Goal: Task Accomplishment & Management: Manage account settings

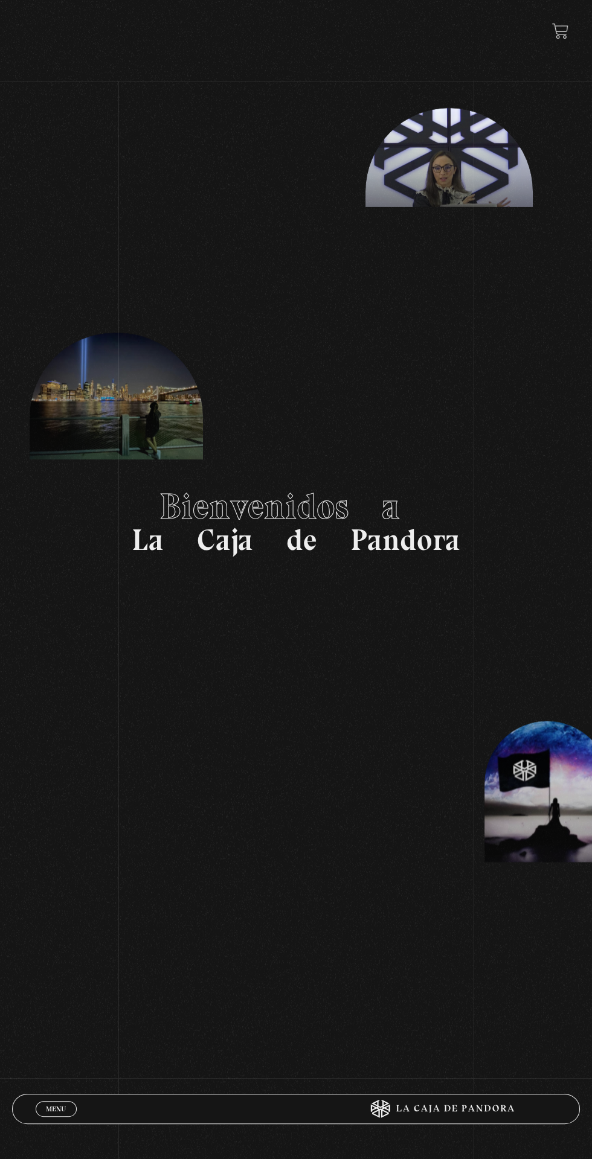
click at [53, 1072] on span "Menu" at bounding box center [56, 1108] width 20 height 7
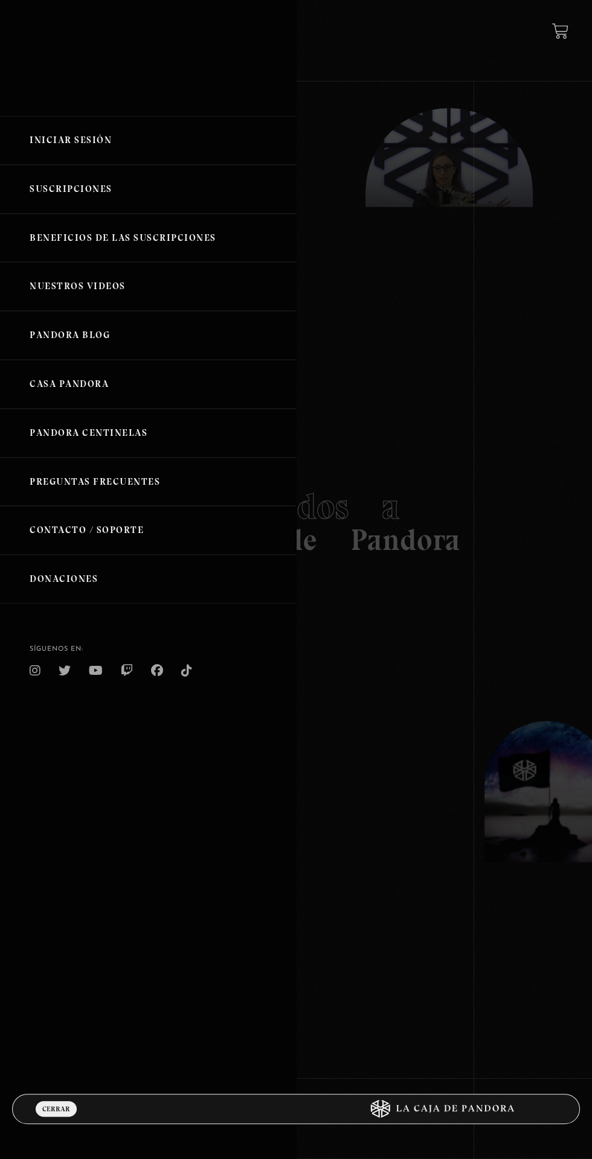
click at [72, 136] on link "Iniciar Sesión" at bounding box center [148, 140] width 296 height 49
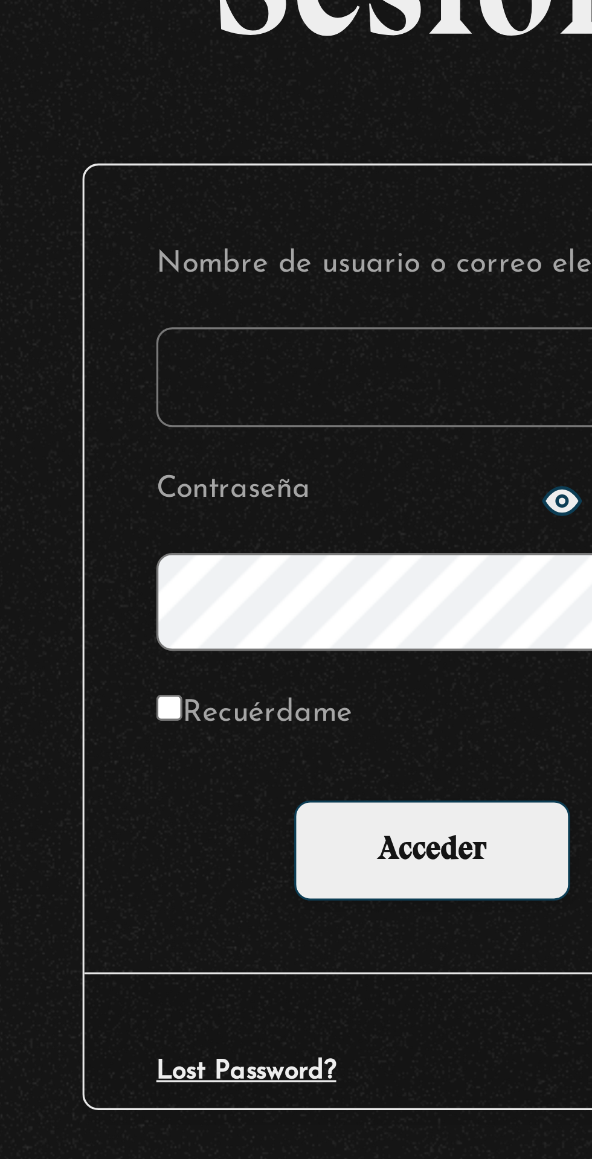
click at [232, 303] on input "Nombre de usuario o correo electrónico" at bounding box center [296, 299] width 167 height 30
type input "[EMAIL_ADDRESS][DOMAIN_NAME]"
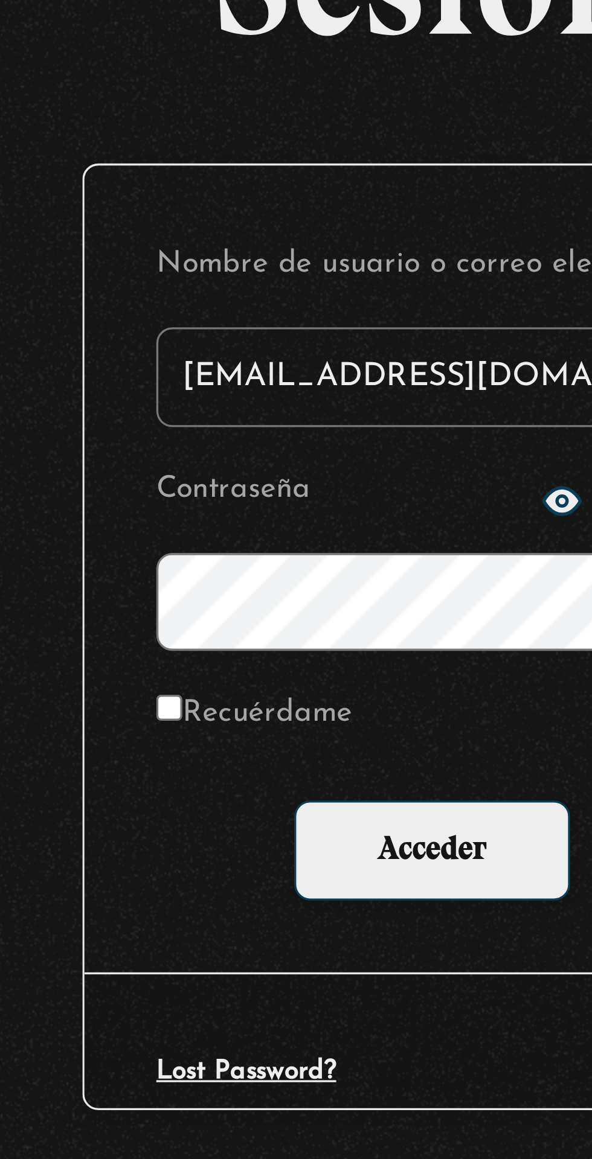
click at [254, 427] on input "Acceder" at bounding box center [295, 442] width 83 height 30
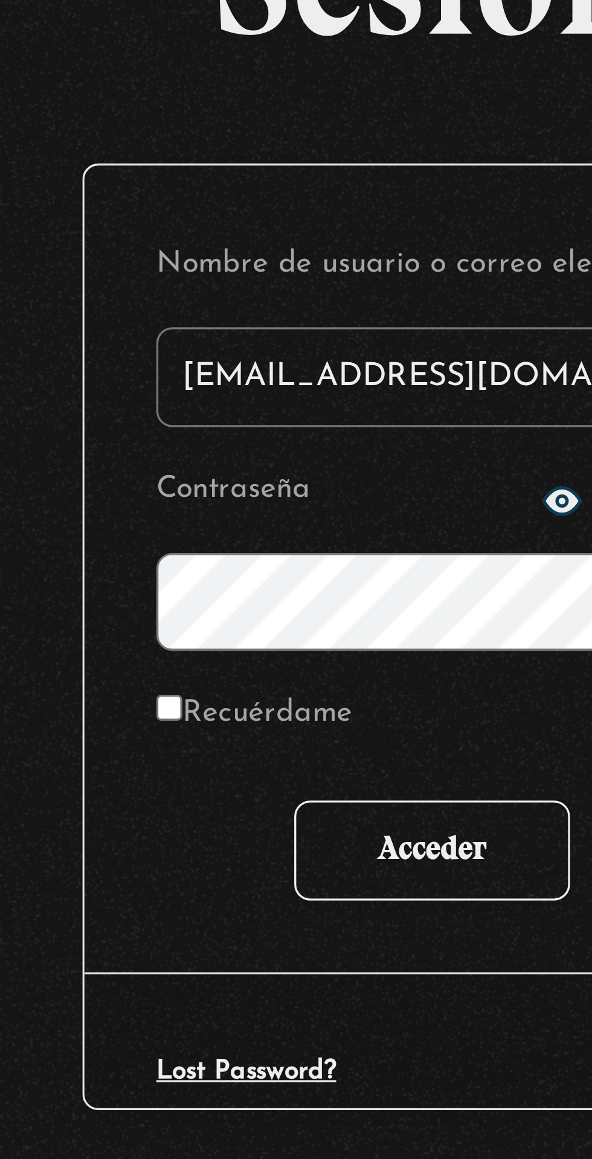
click at [277, 441] on input "Acceder" at bounding box center [295, 442] width 83 height 30
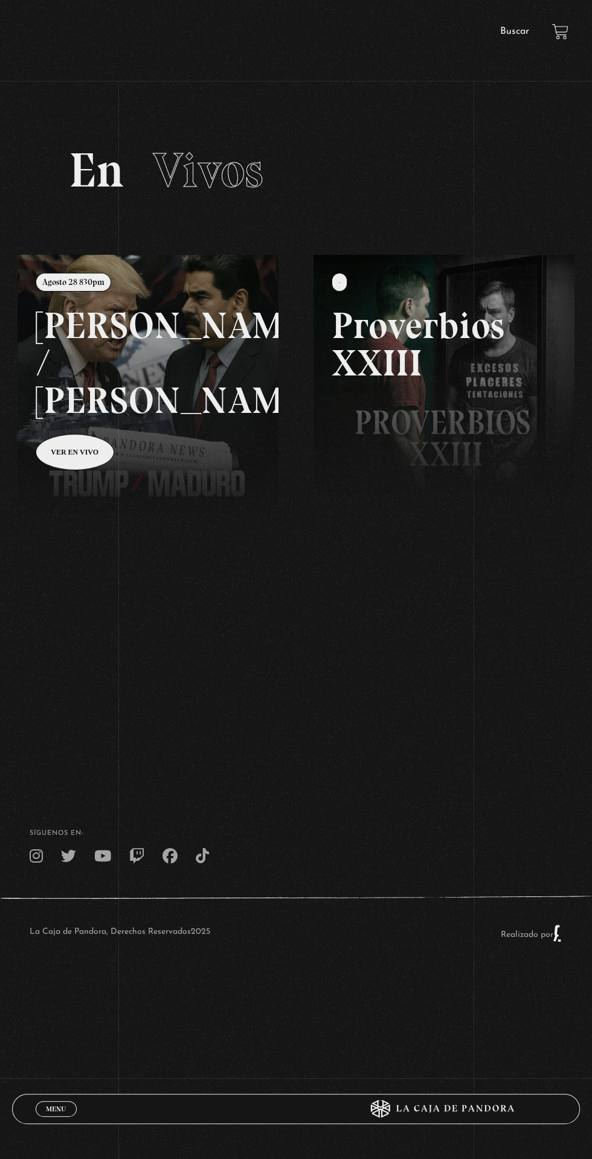
click at [213, 601] on link at bounding box center [314, 834] width 592 height 1159
